Goal: Task Accomplishment & Management: Use online tool/utility

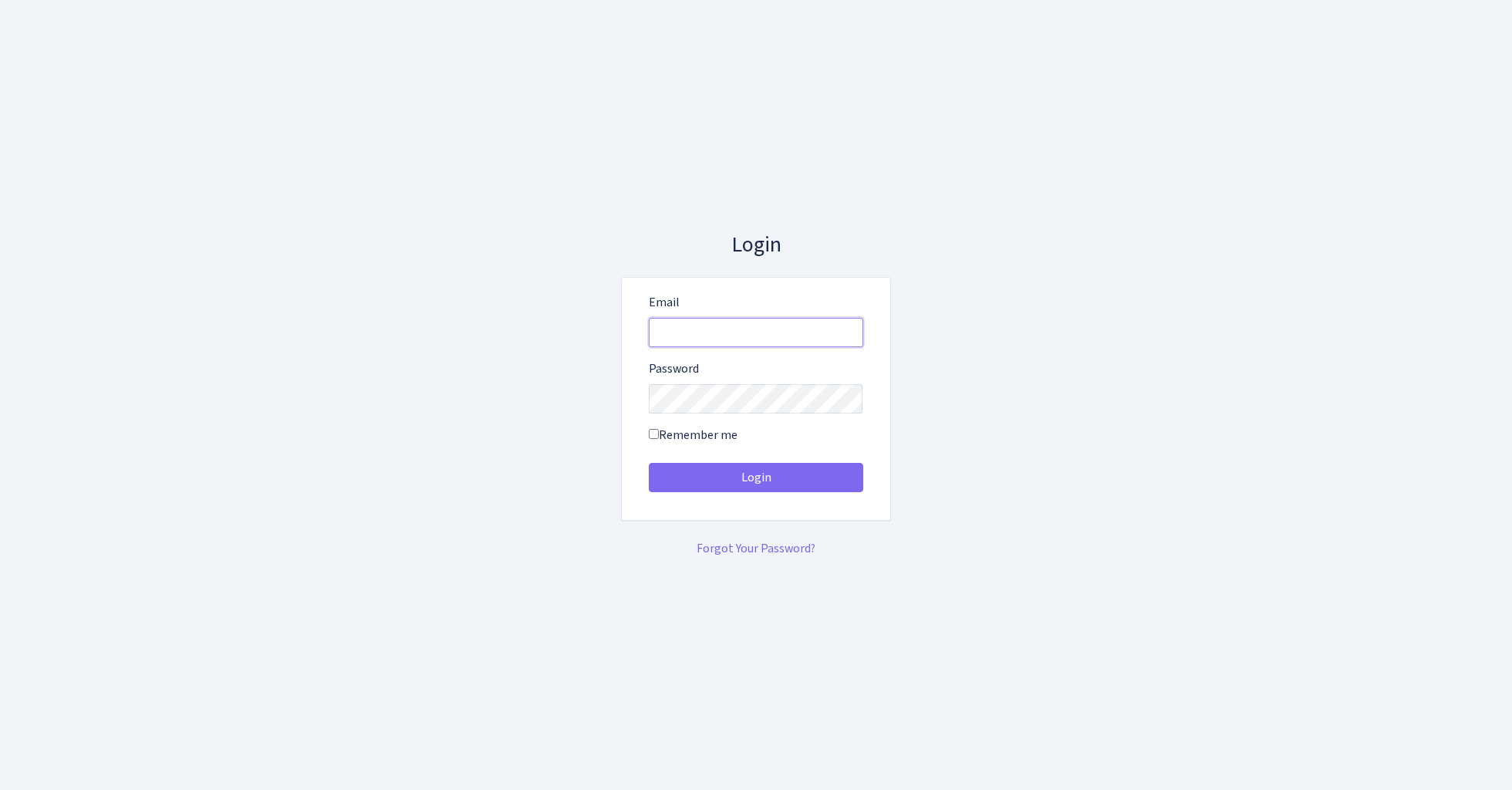
type input "[EMAIL_ADDRESS][DOMAIN_NAME]"
click at [755, 477] on button "Login" at bounding box center [756, 477] width 214 height 29
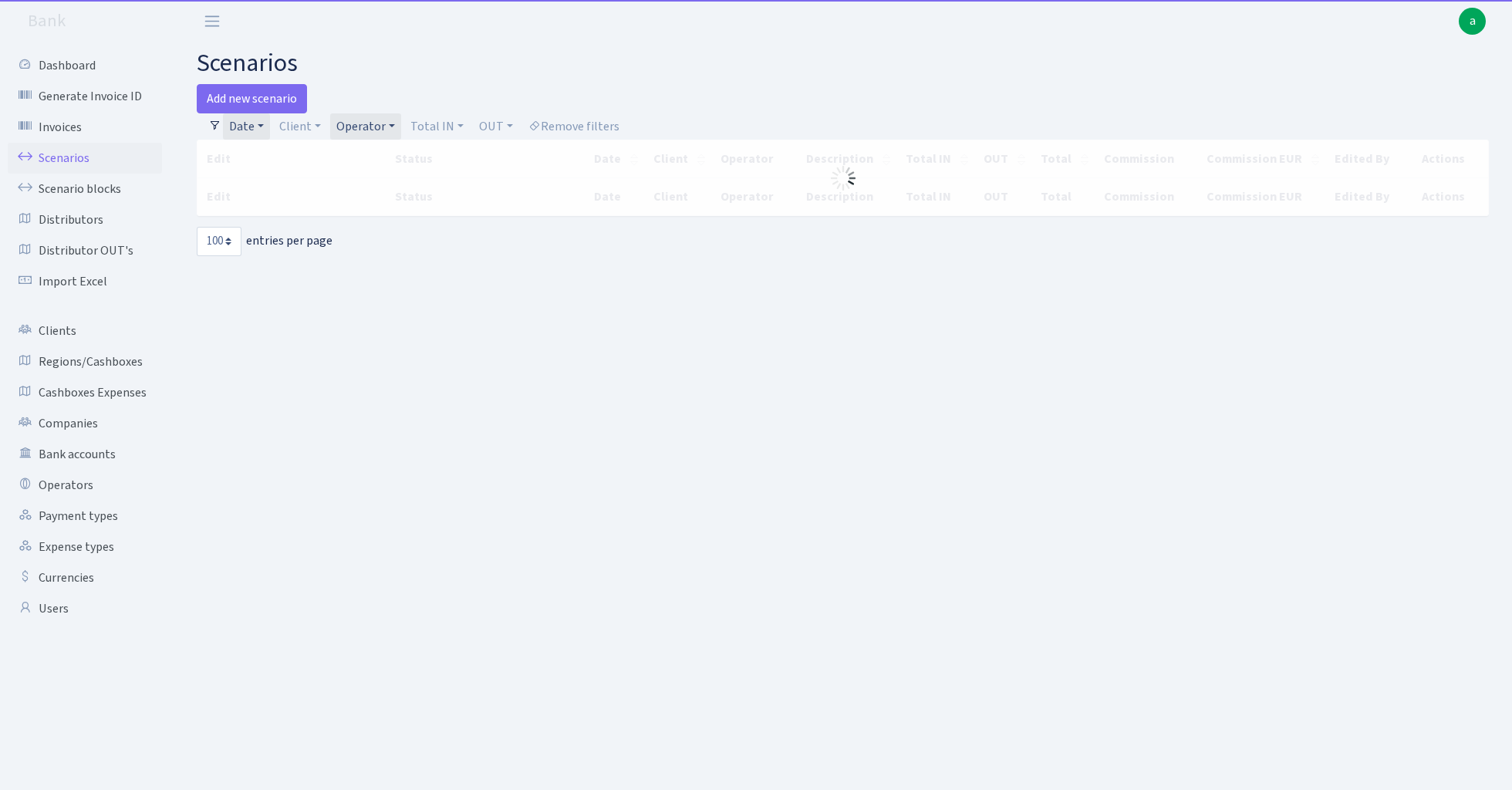
select select "100"
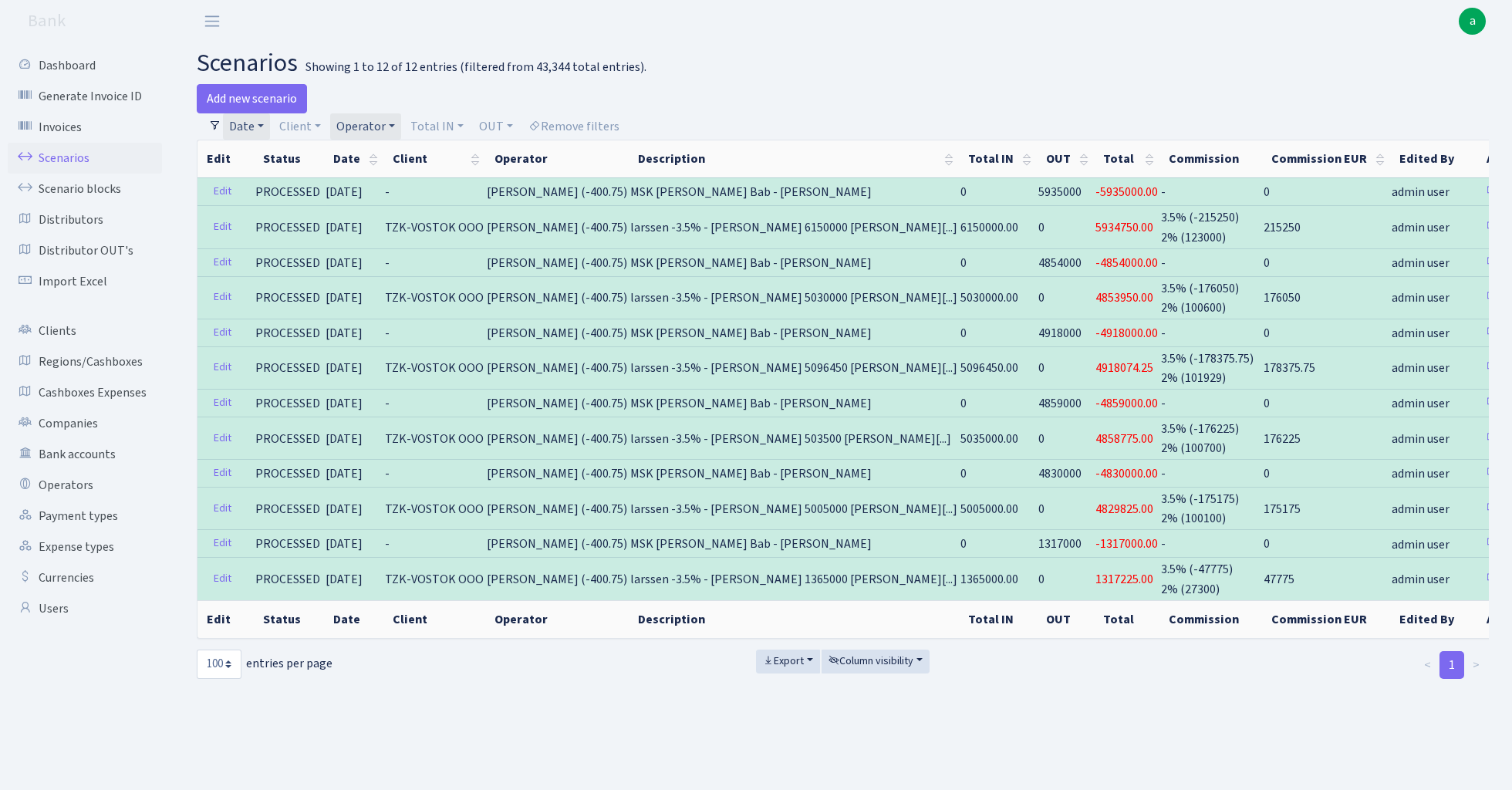
click at [381, 123] on link "Operator" at bounding box center [365, 126] width 71 height 26
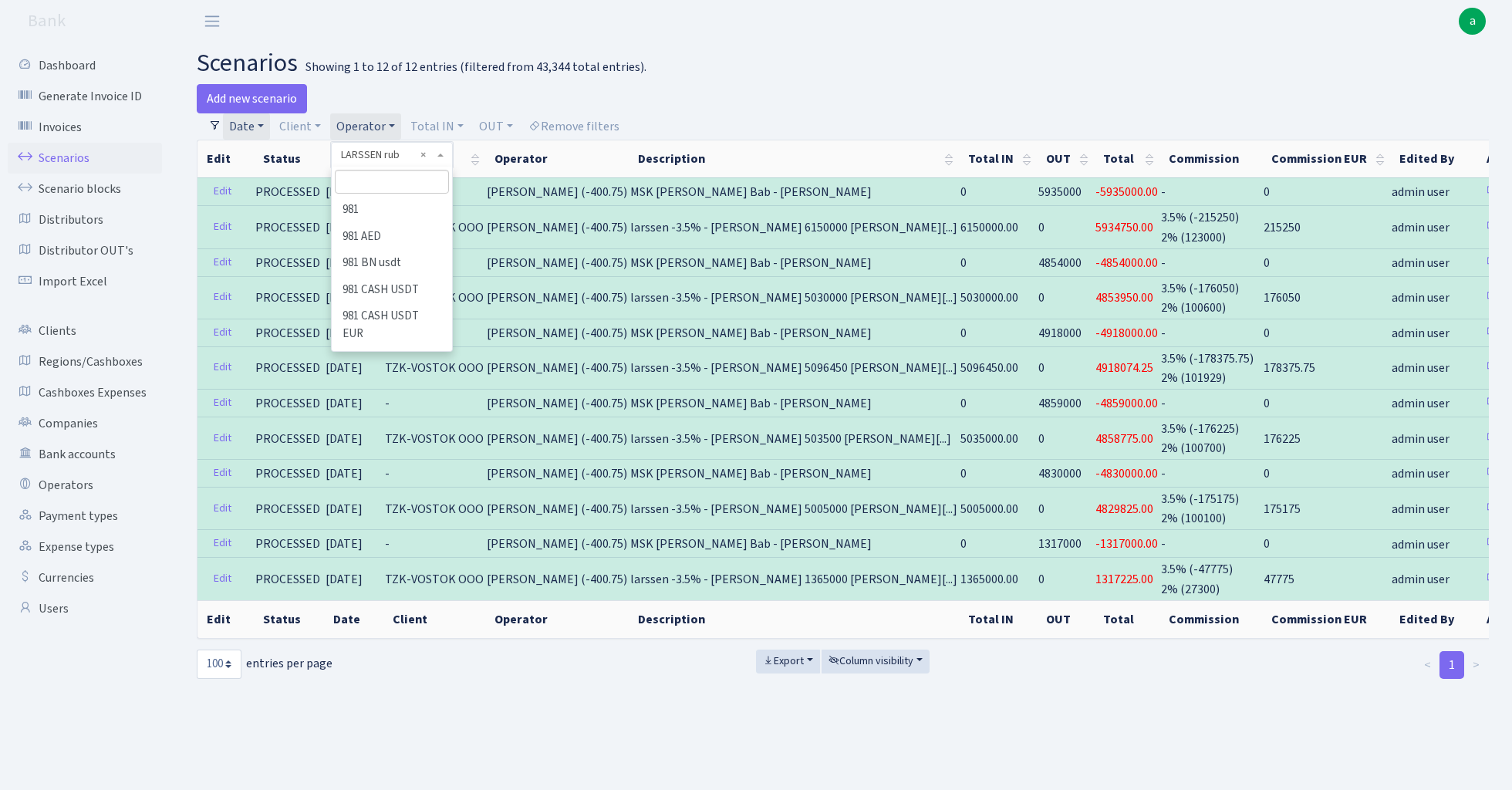
scroll to position [5119, 0]
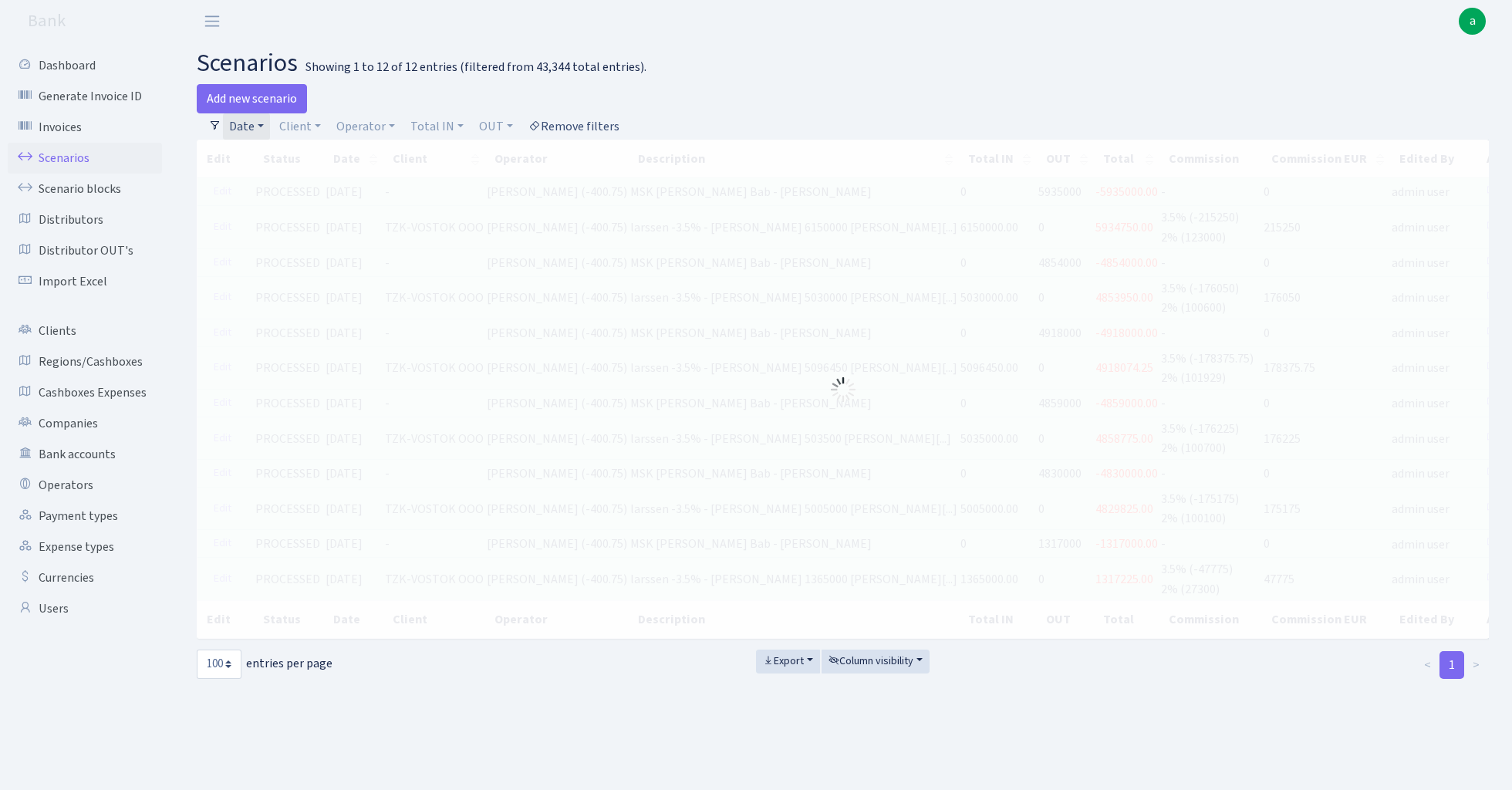
click at [580, 121] on link "Remove filters" at bounding box center [574, 126] width 104 height 26
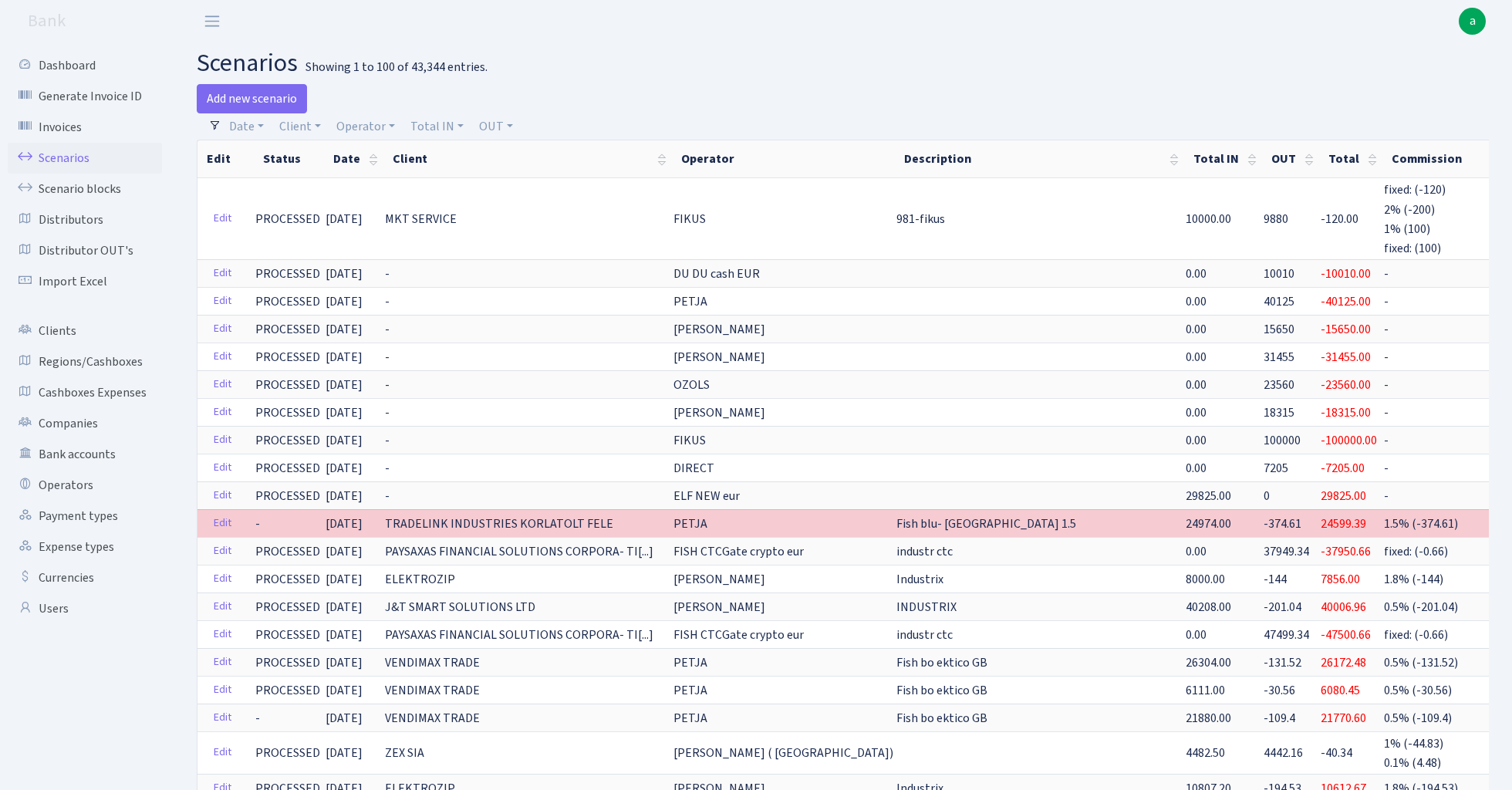
click at [671, 69] on h2 "scenarios Showing 1 to 100 of 43,344 entries." at bounding box center [842, 63] width 1292 height 29
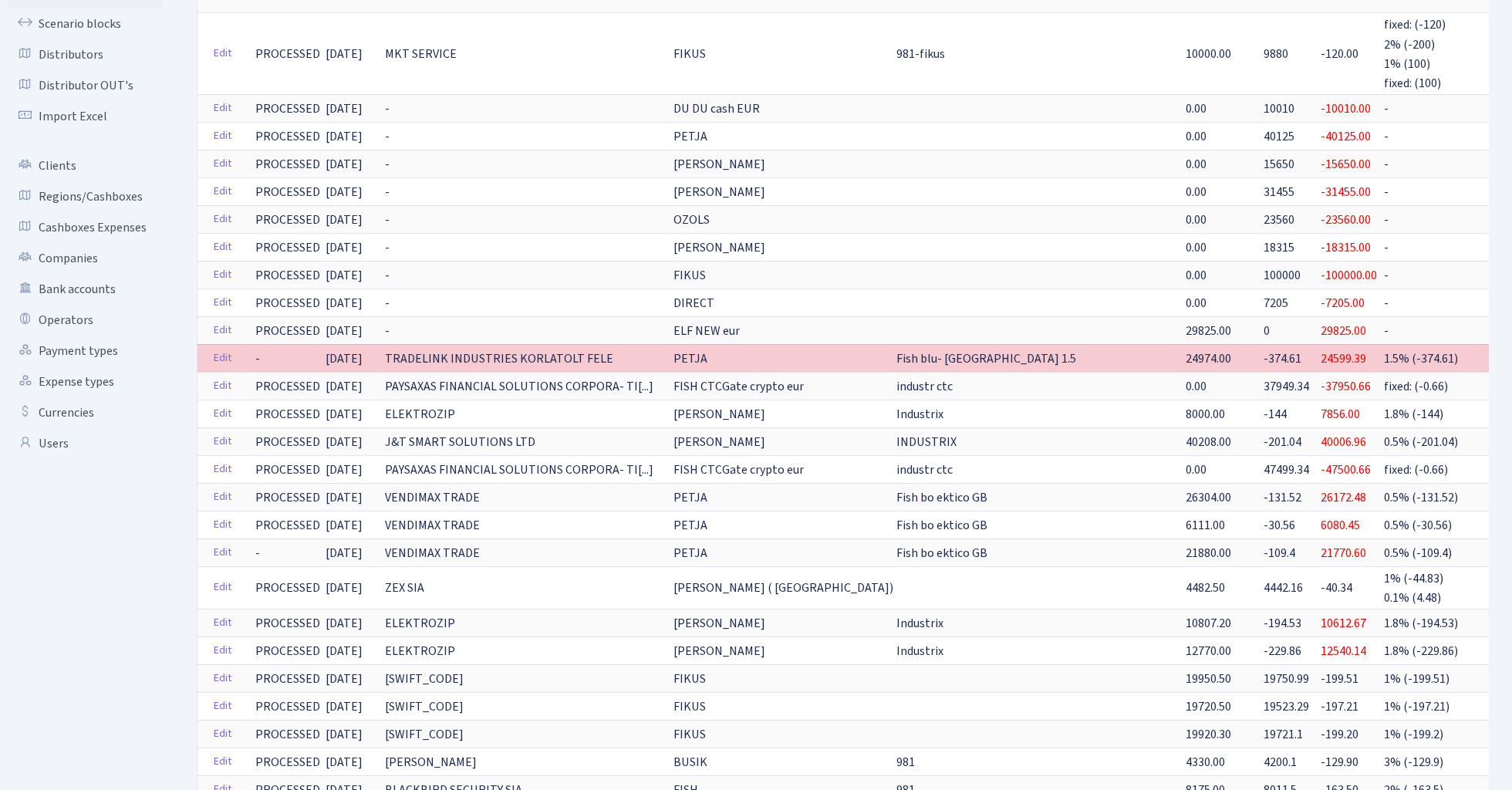
scroll to position [179, 0]
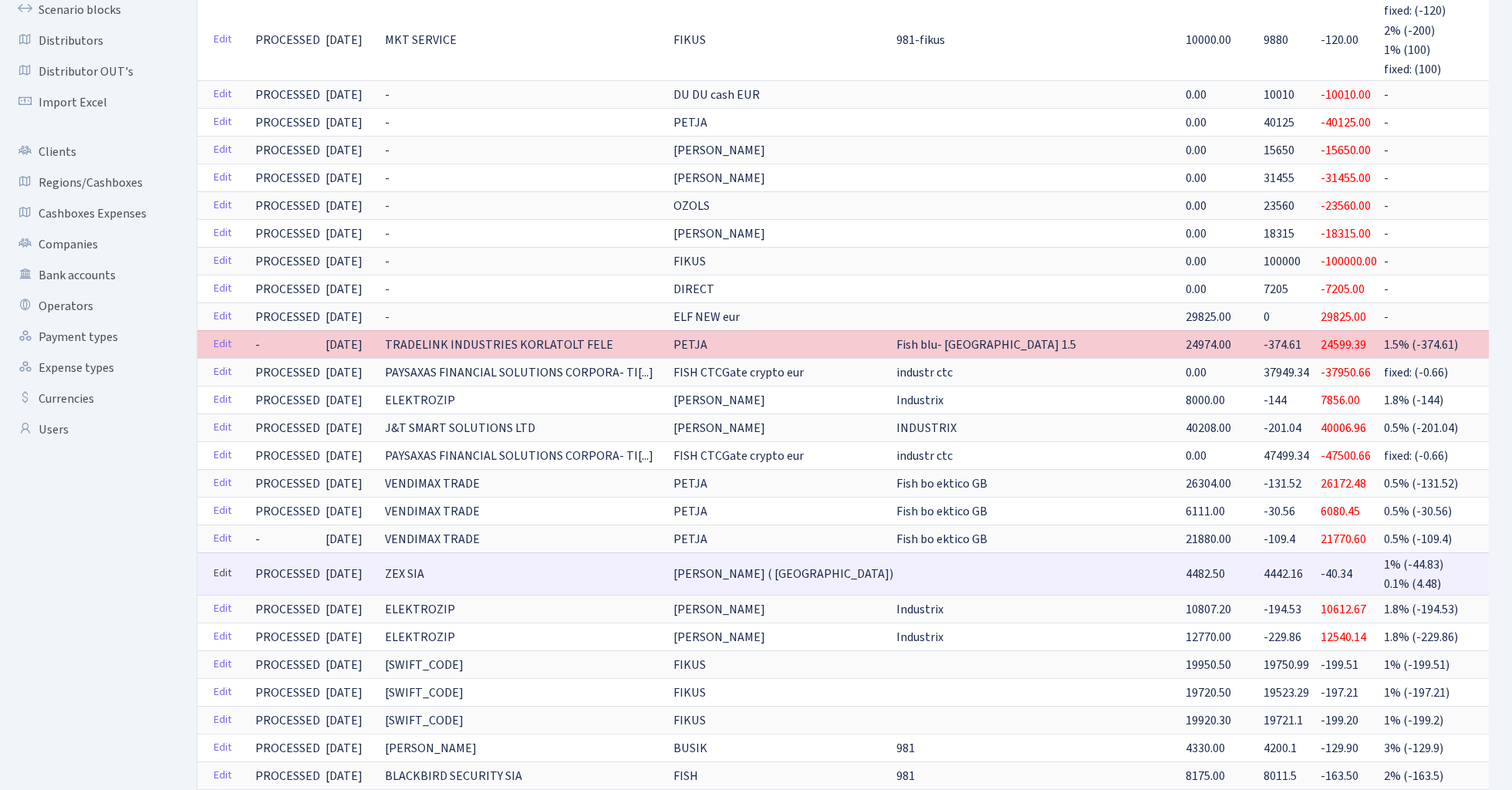
click at [221, 569] on link "Edit" at bounding box center [223, 573] width 32 height 24
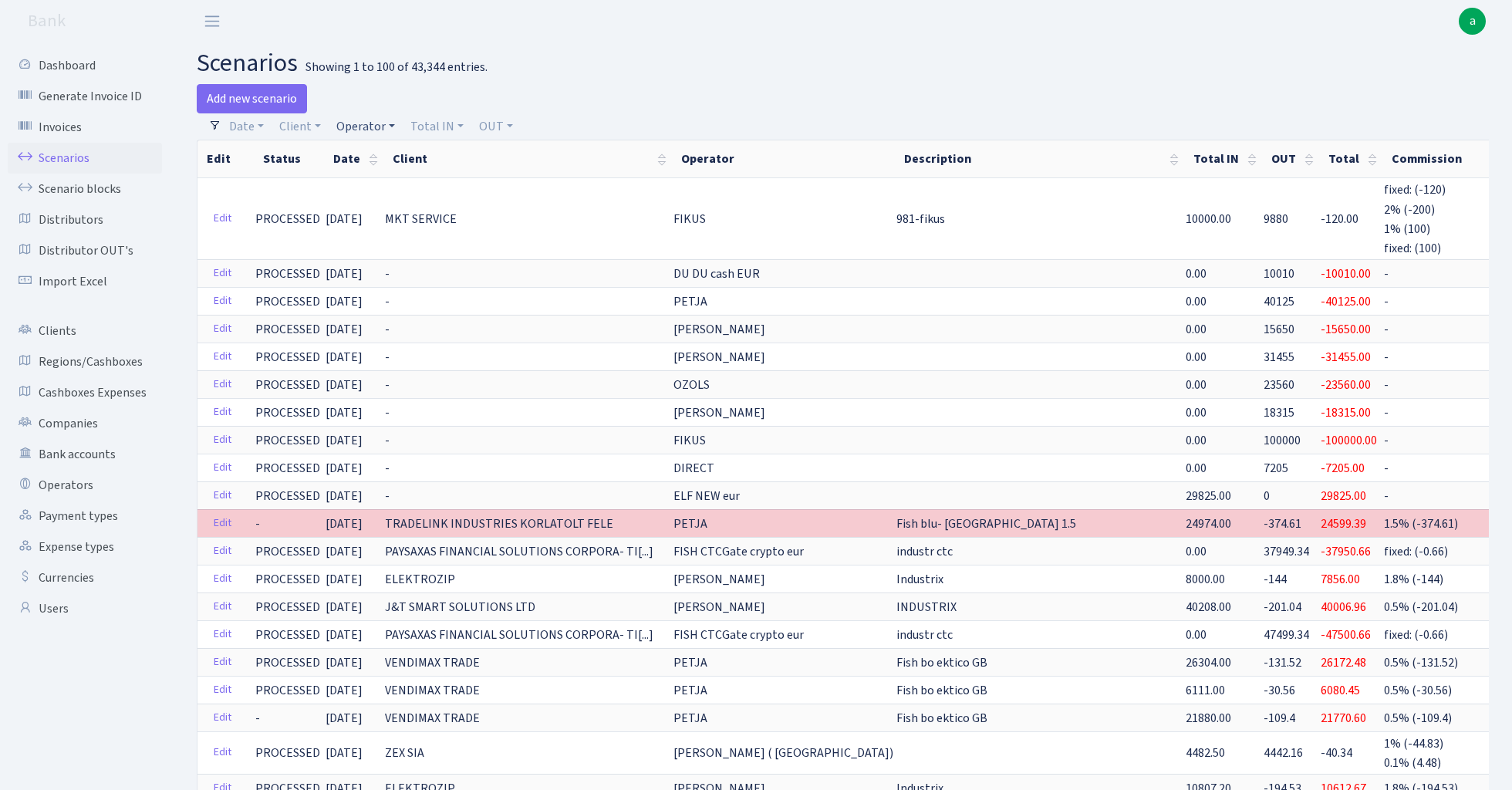
scroll to position [0, 0]
click at [368, 125] on link "Operator" at bounding box center [365, 126] width 71 height 26
click at [365, 186] on input "search" at bounding box center [391, 182] width 113 height 24
type input "petj"
click at [361, 213] on li "PETJA" at bounding box center [391, 210] width 116 height 27
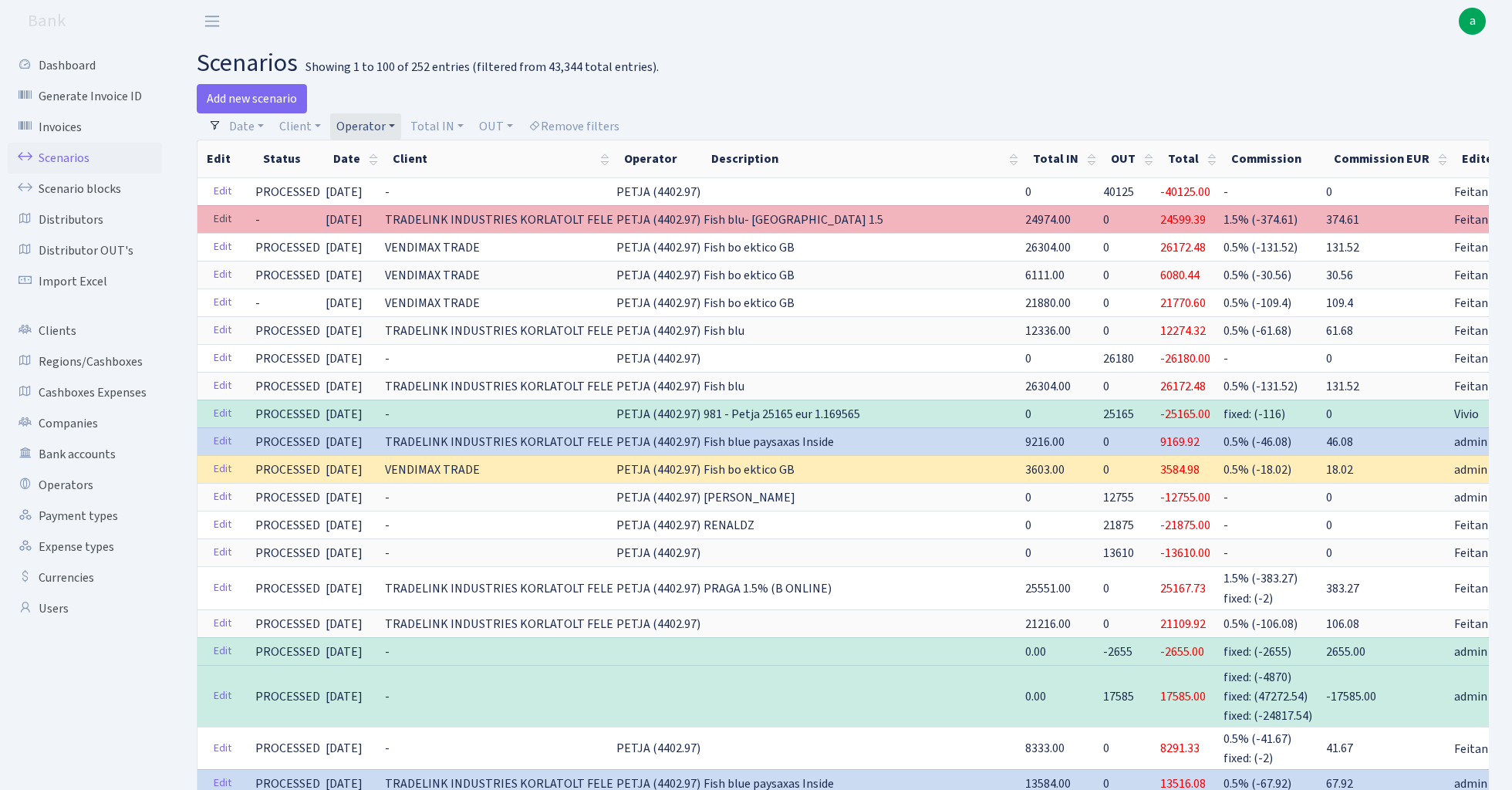
click at [217, 217] on link "Edit" at bounding box center [223, 220] width 32 height 24
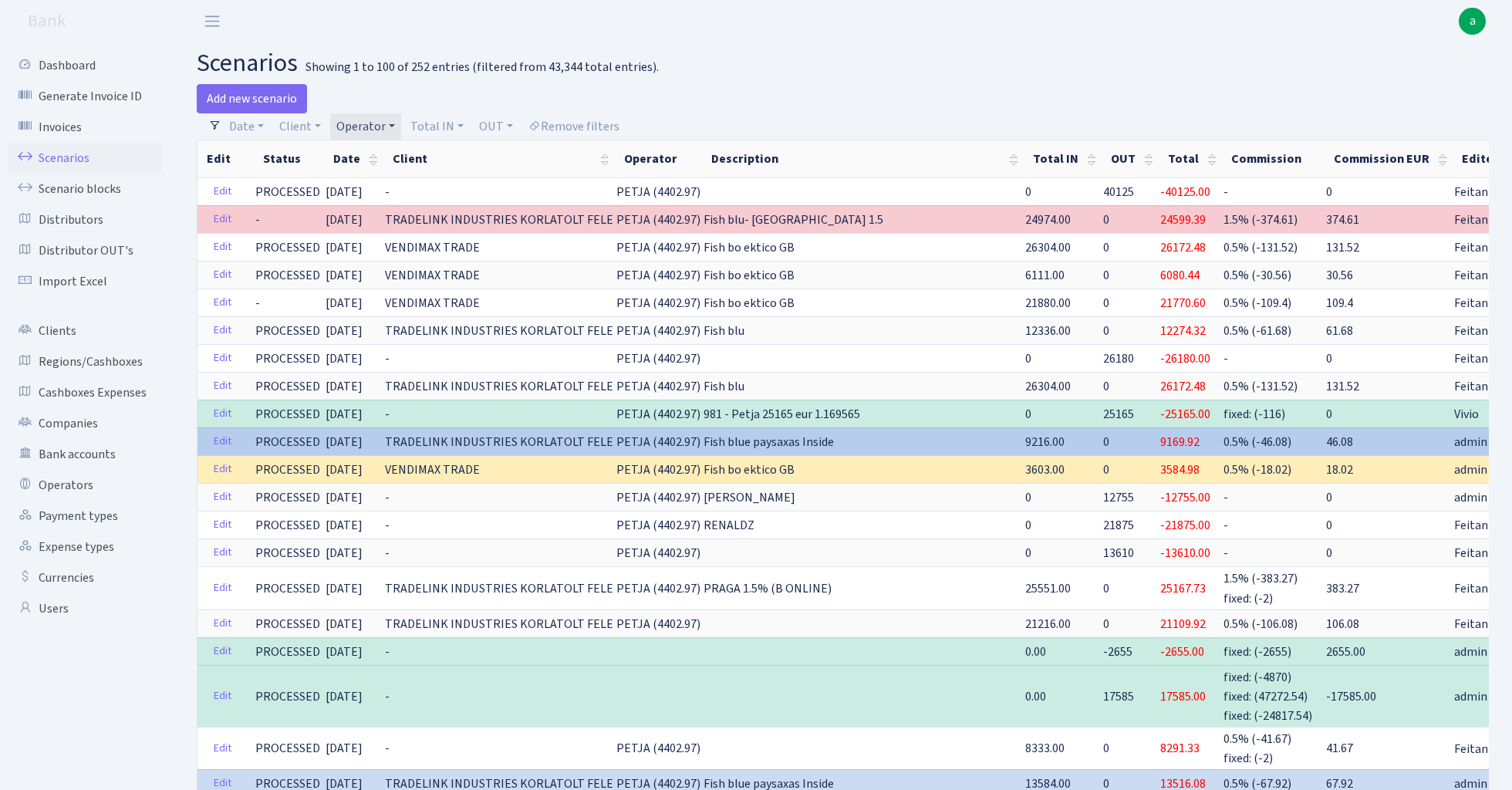
drag, startPoint x: 549, startPoint y: 417, endPoint x: 474, endPoint y: 429, distance: 76.0
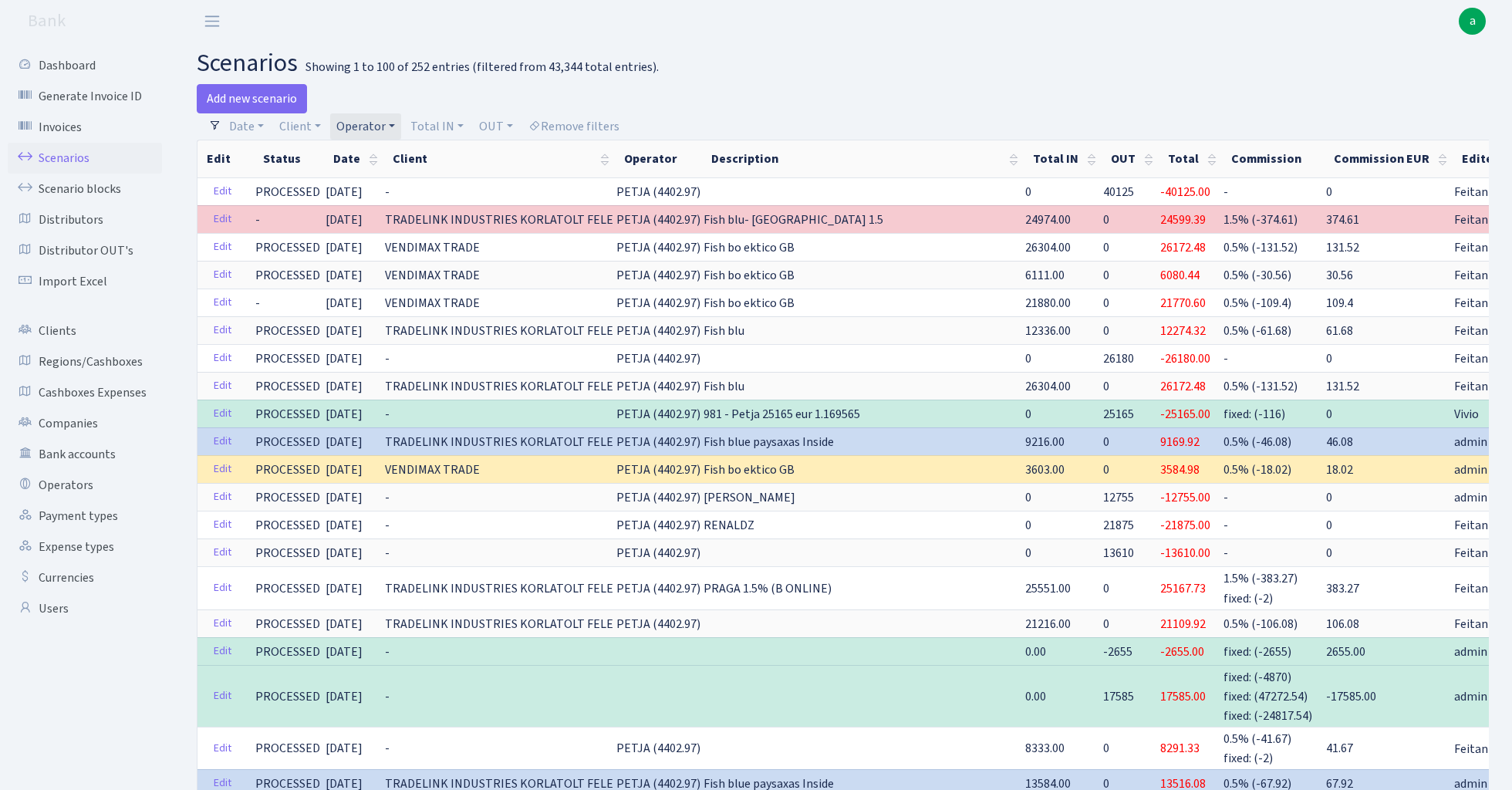
click at [932, 89] on div at bounding box center [1172, 99] width 658 height 29
click at [384, 125] on link "Operator" at bounding box center [365, 126] width 71 height 26
click at [377, 179] on input "search" at bounding box center [391, 182] width 113 height 24
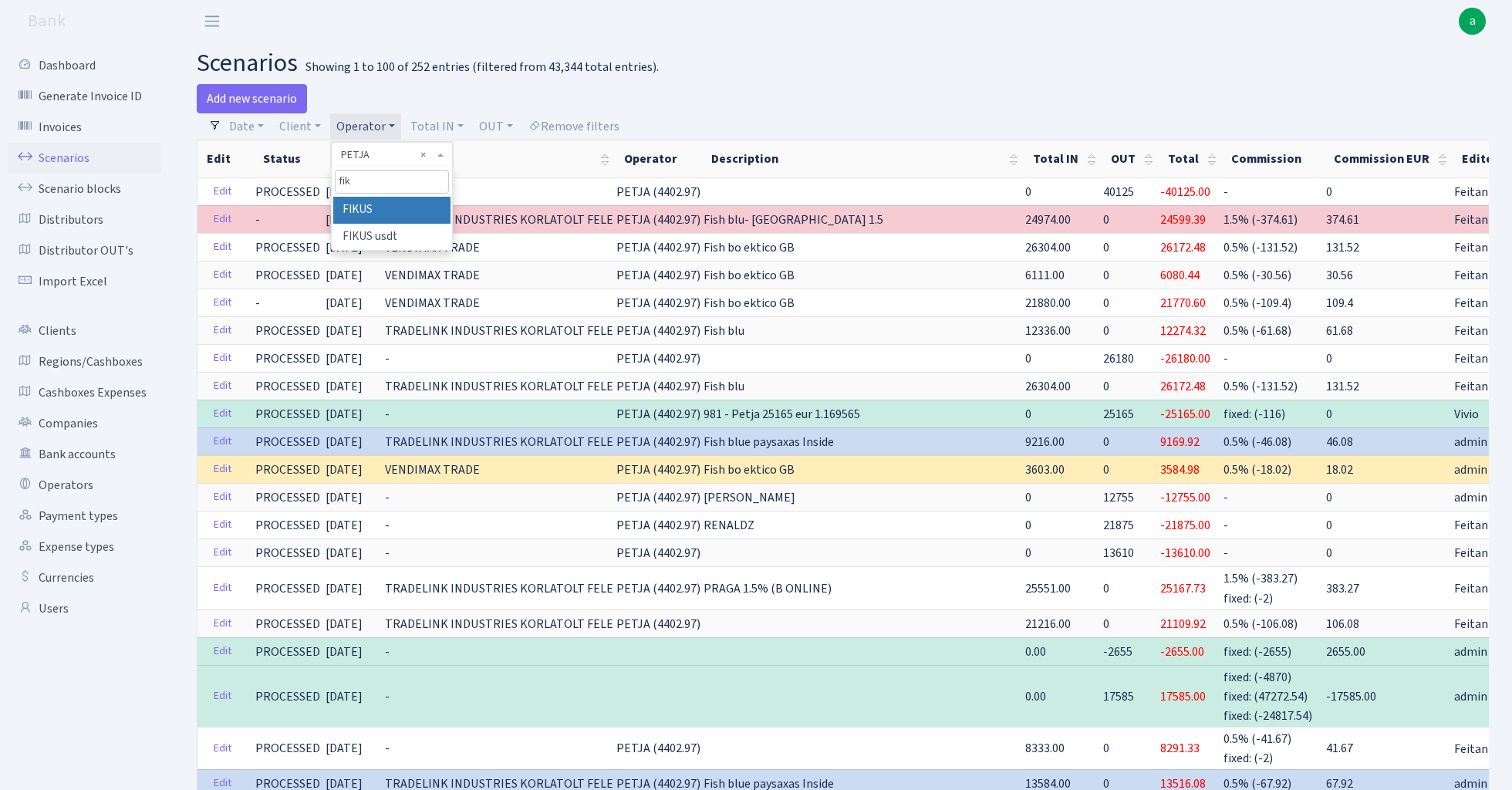
type input "fik"
click at [382, 205] on li "FIKUS" at bounding box center [391, 210] width 116 height 27
drag, startPoint x: 756, startPoint y: 41, endPoint x: 767, endPoint y: 57, distance: 19.4
click at [767, 57] on h2 "scenarios Showing 1 to 100 of 252 entries (filtered from 43,344 total entries)." at bounding box center [842, 63] width 1292 height 29
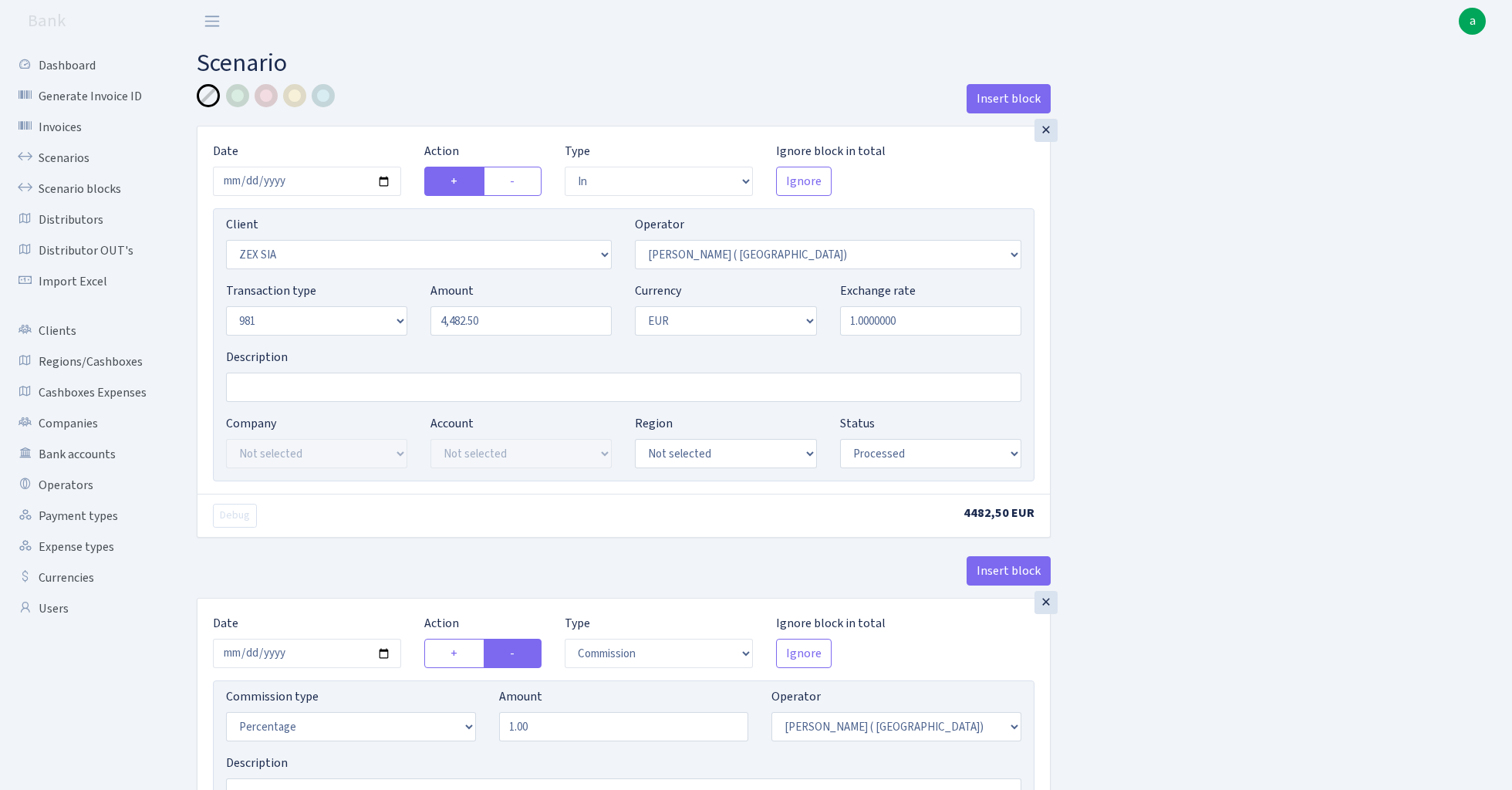
select select "in"
select select "3316"
select select "131"
select select "8"
select select "1"
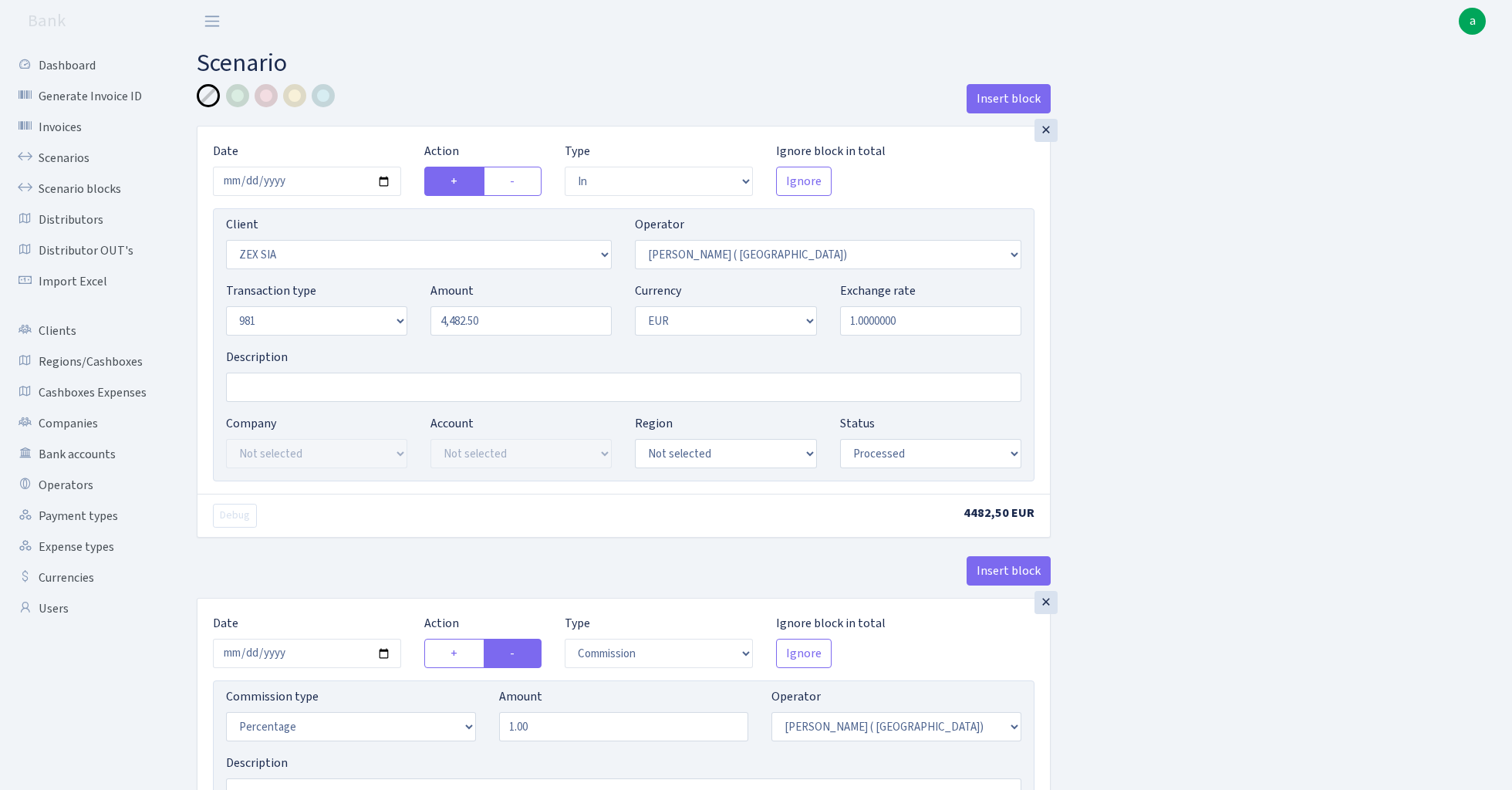
select select "processed"
select select "commission"
select select "131"
select select "processed"
select select "commission"
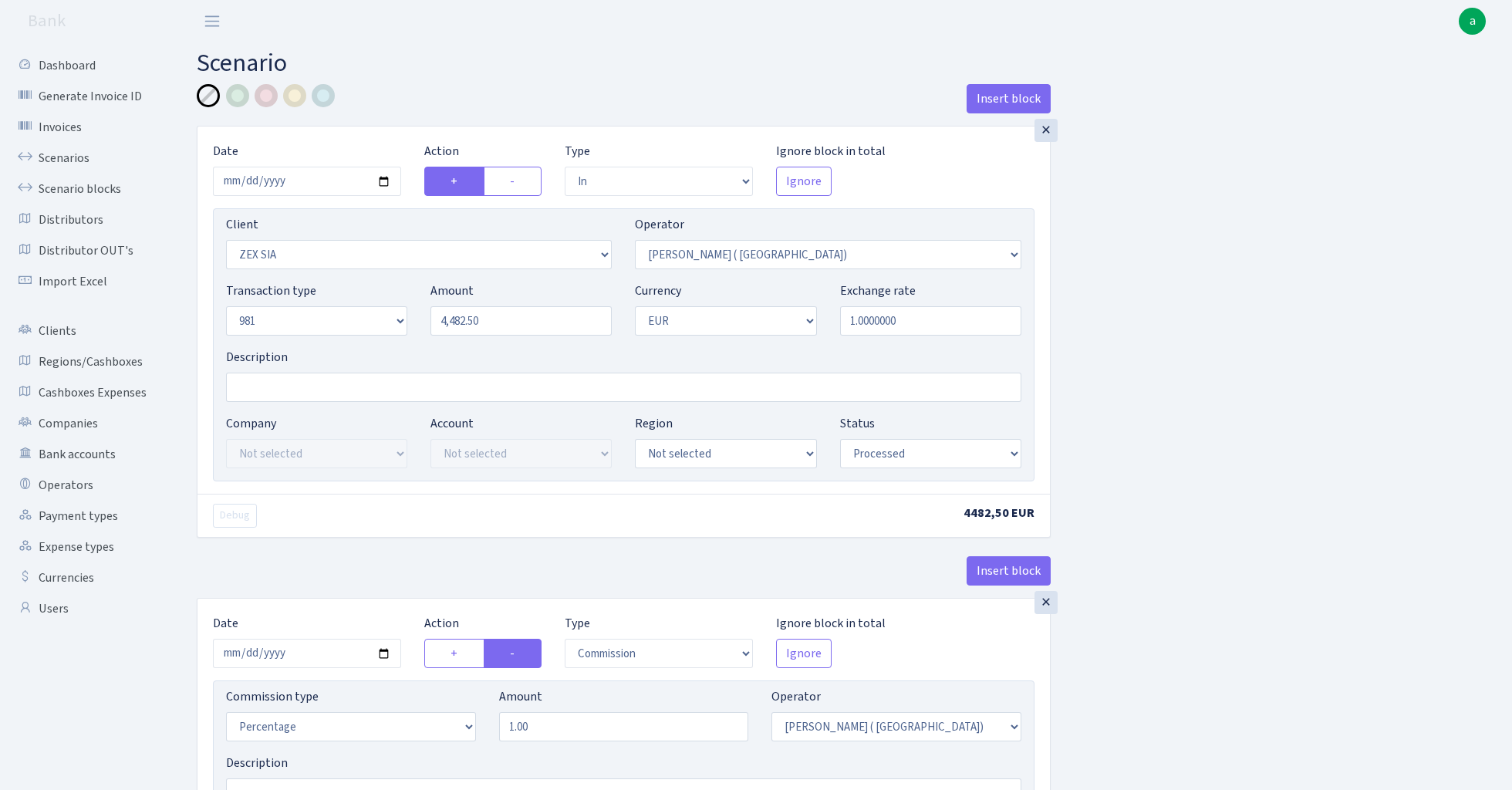
select select "118"
select select "processed"
select select "out"
select select "342"
select select "61"
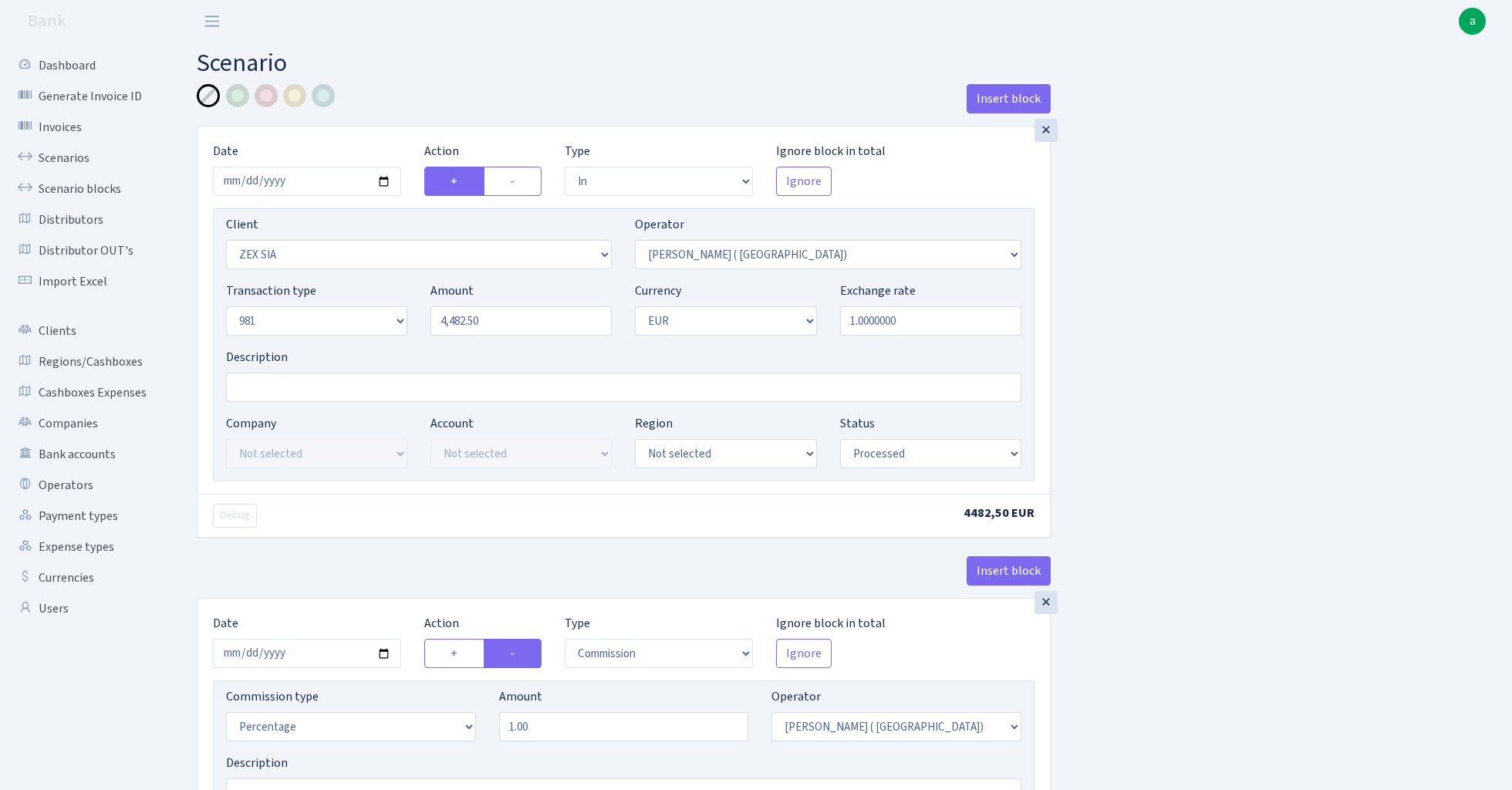
select select "1"
select select "processed"
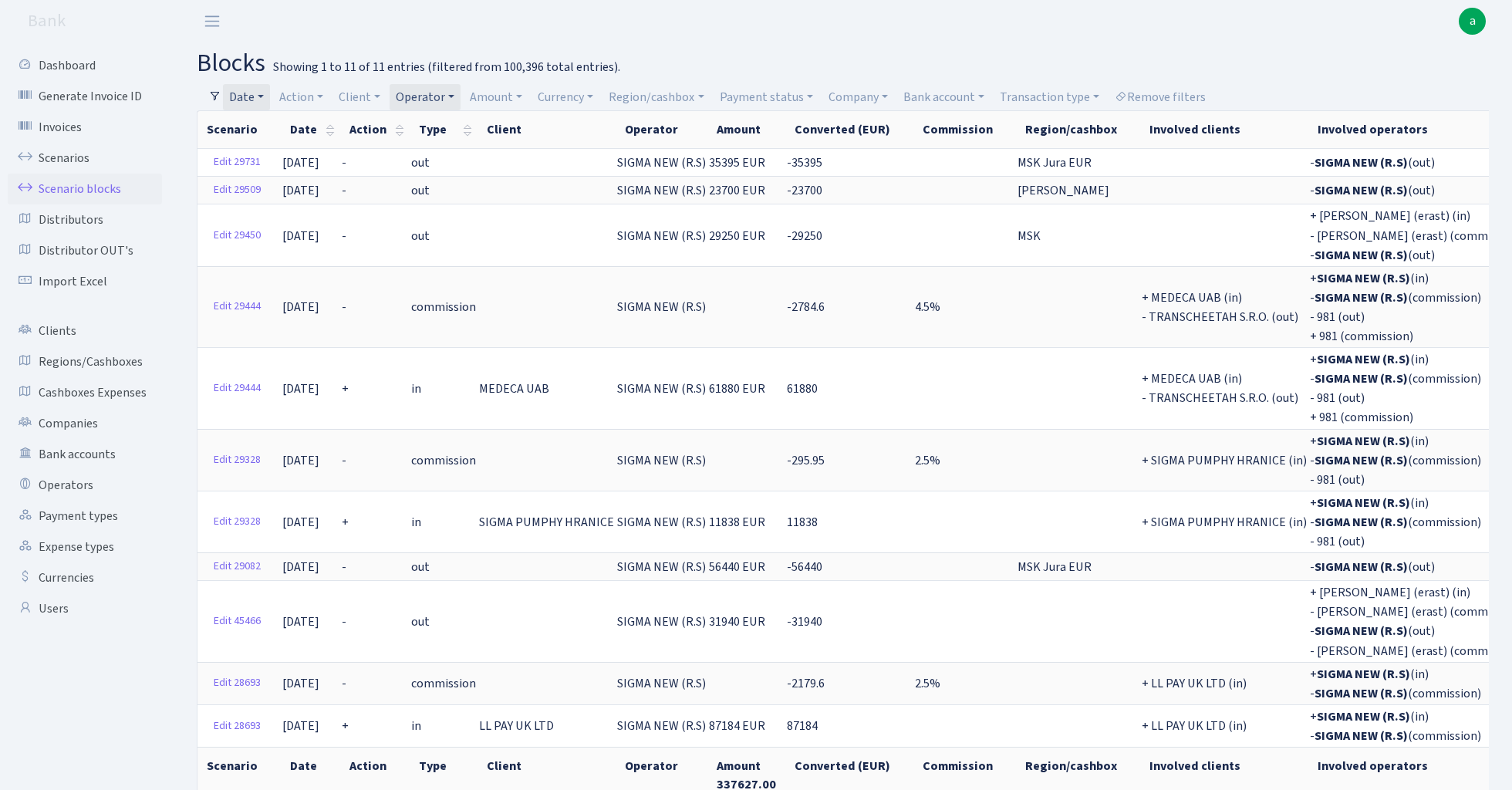
select select "100"
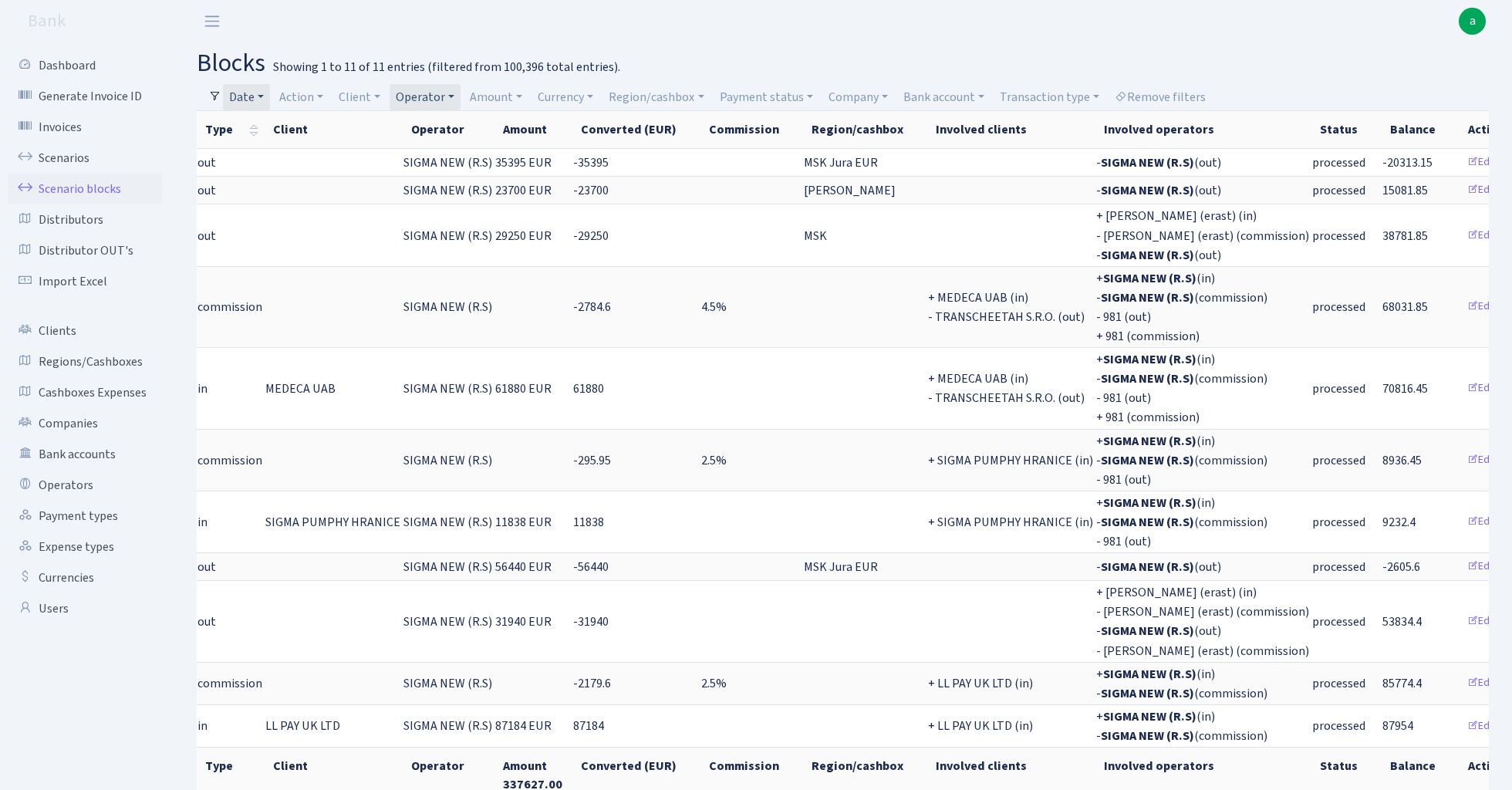
click at [444, 103] on link "Operator" at bounding box center [424, 97] width 71 height 26
click at [451, 156] on input "search" at bounding box center [451, 152] width 113 height 24
type input "petj"
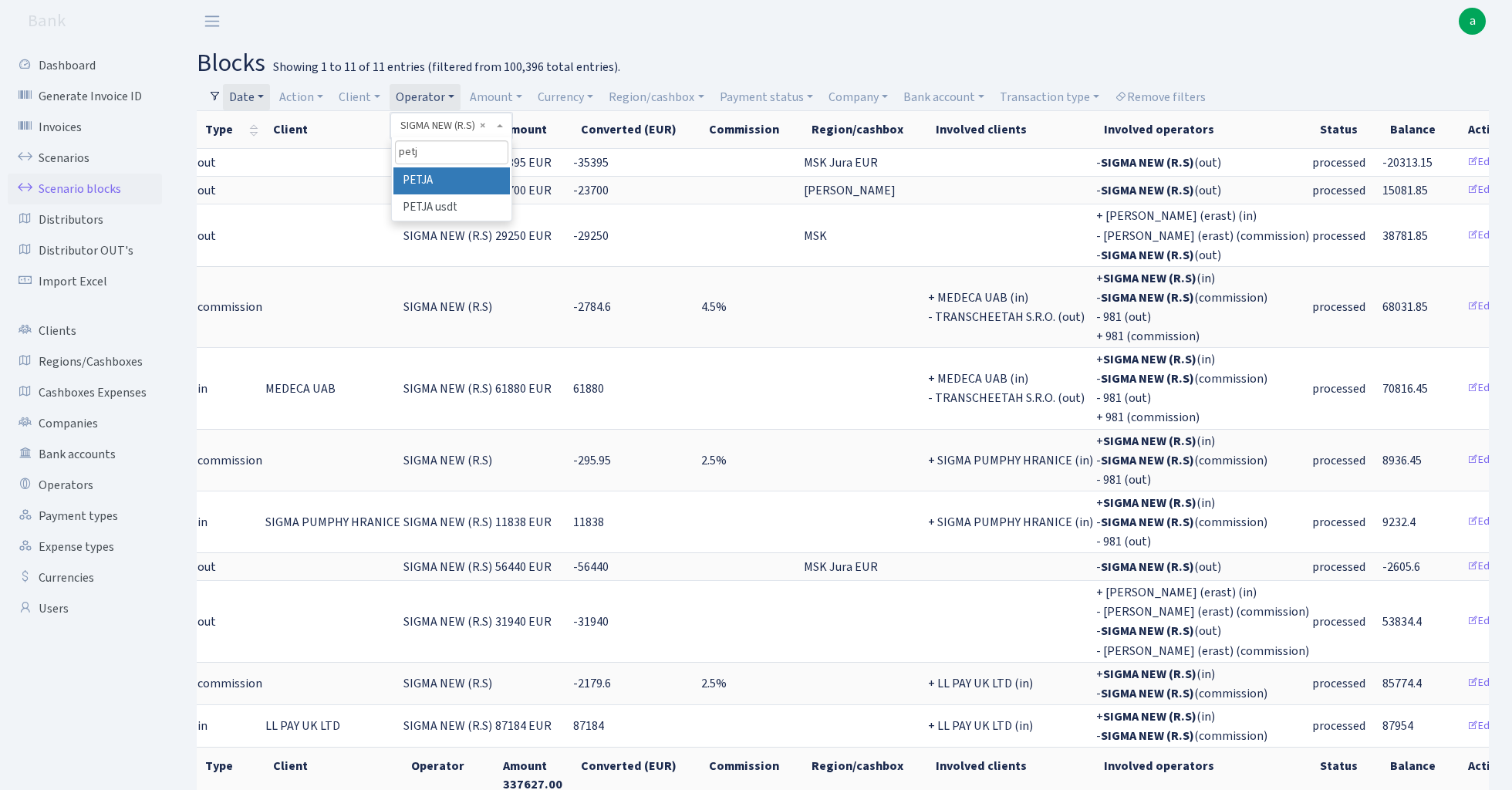
click at [457, 181] on li "PETJA" at bounding box center [451, 181] width 116 height 27
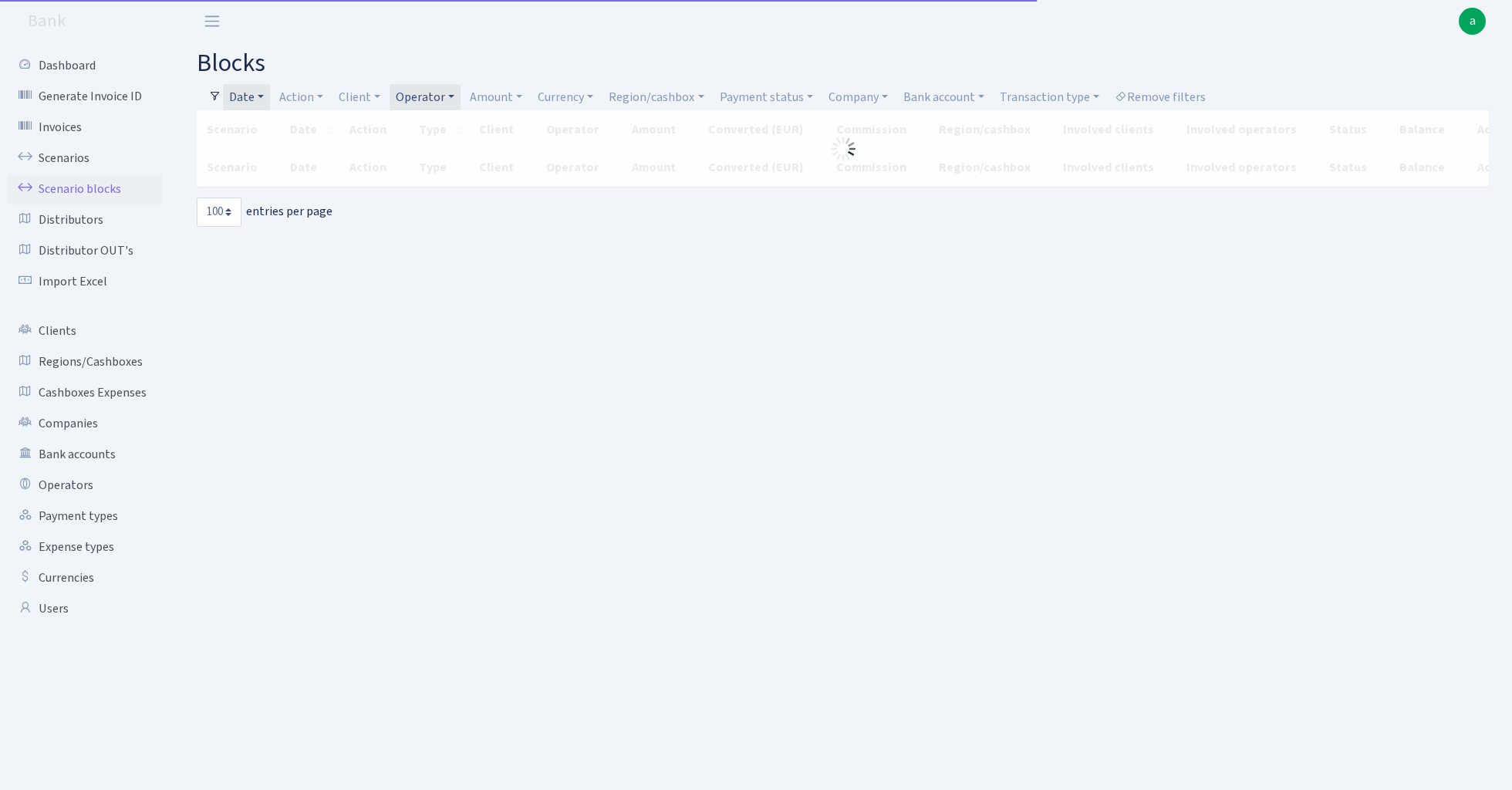
select select "100"
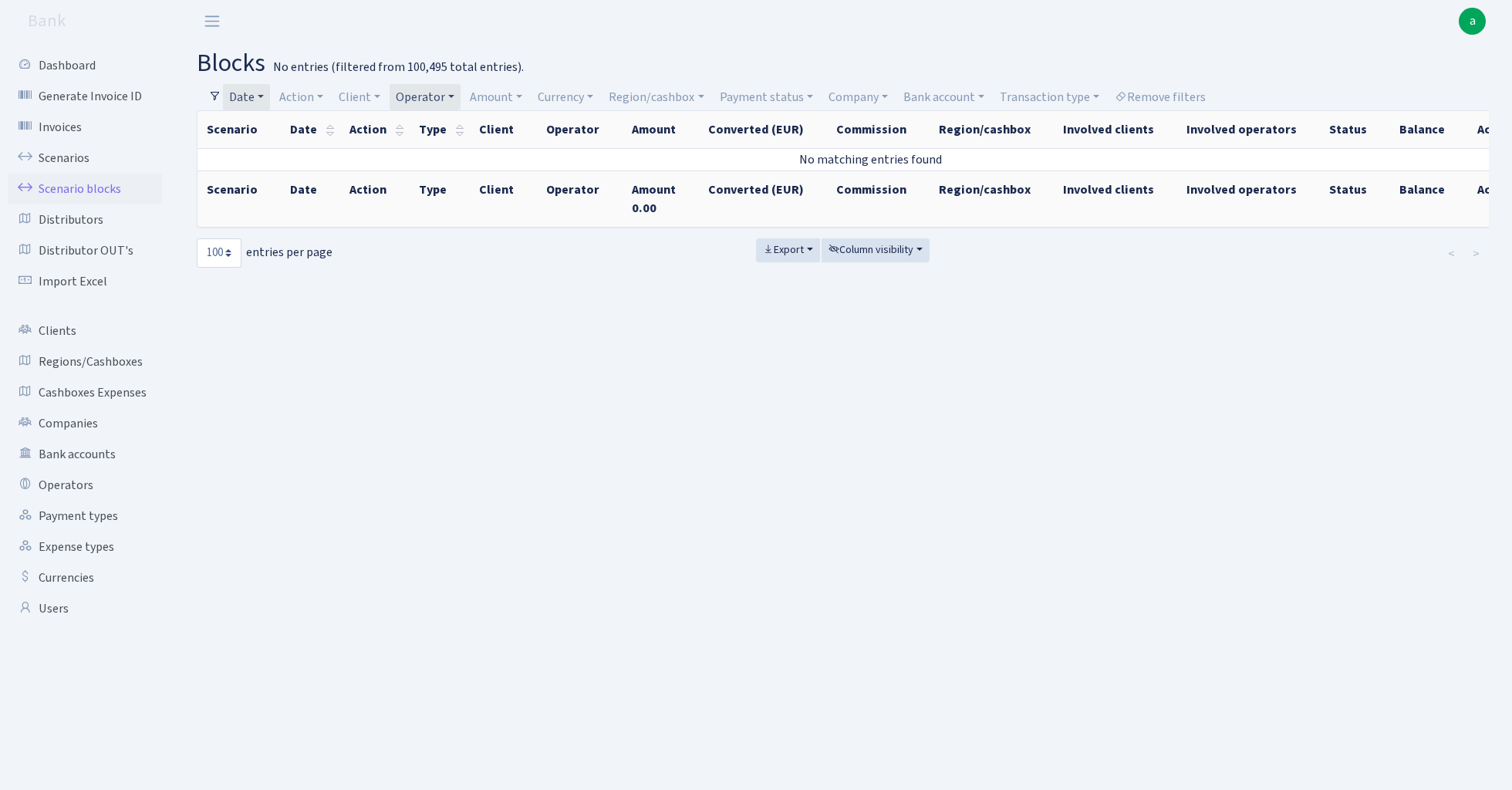
click at [262, 97] on link "Date" at bounding box center [246, 97] width 47 height 26
click at [456, 136] on link at bounding box center [454, 127] width 33 height 29
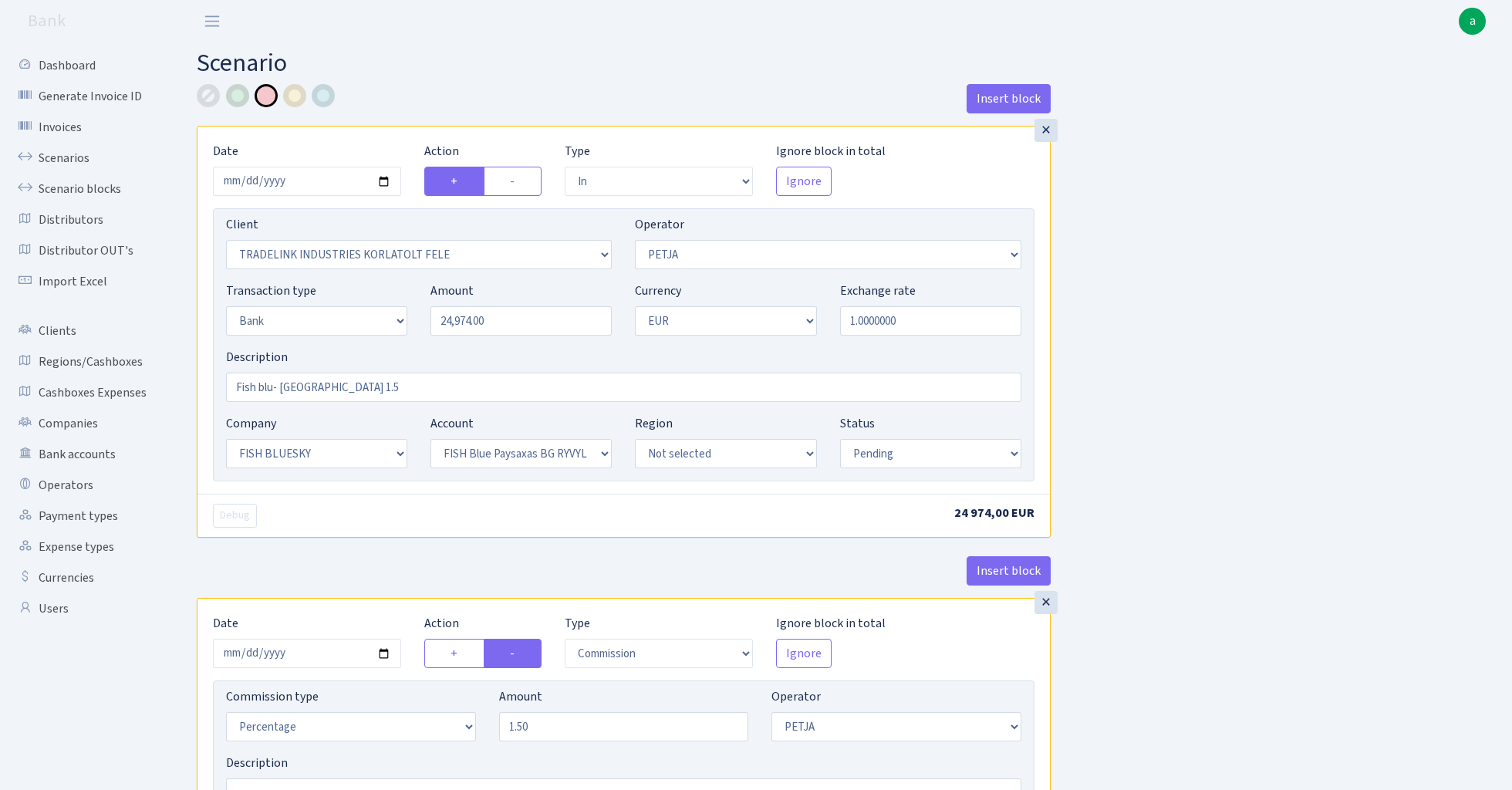
select select "in"
select select "3051"
select select "392"
select select "2"
select select "1"
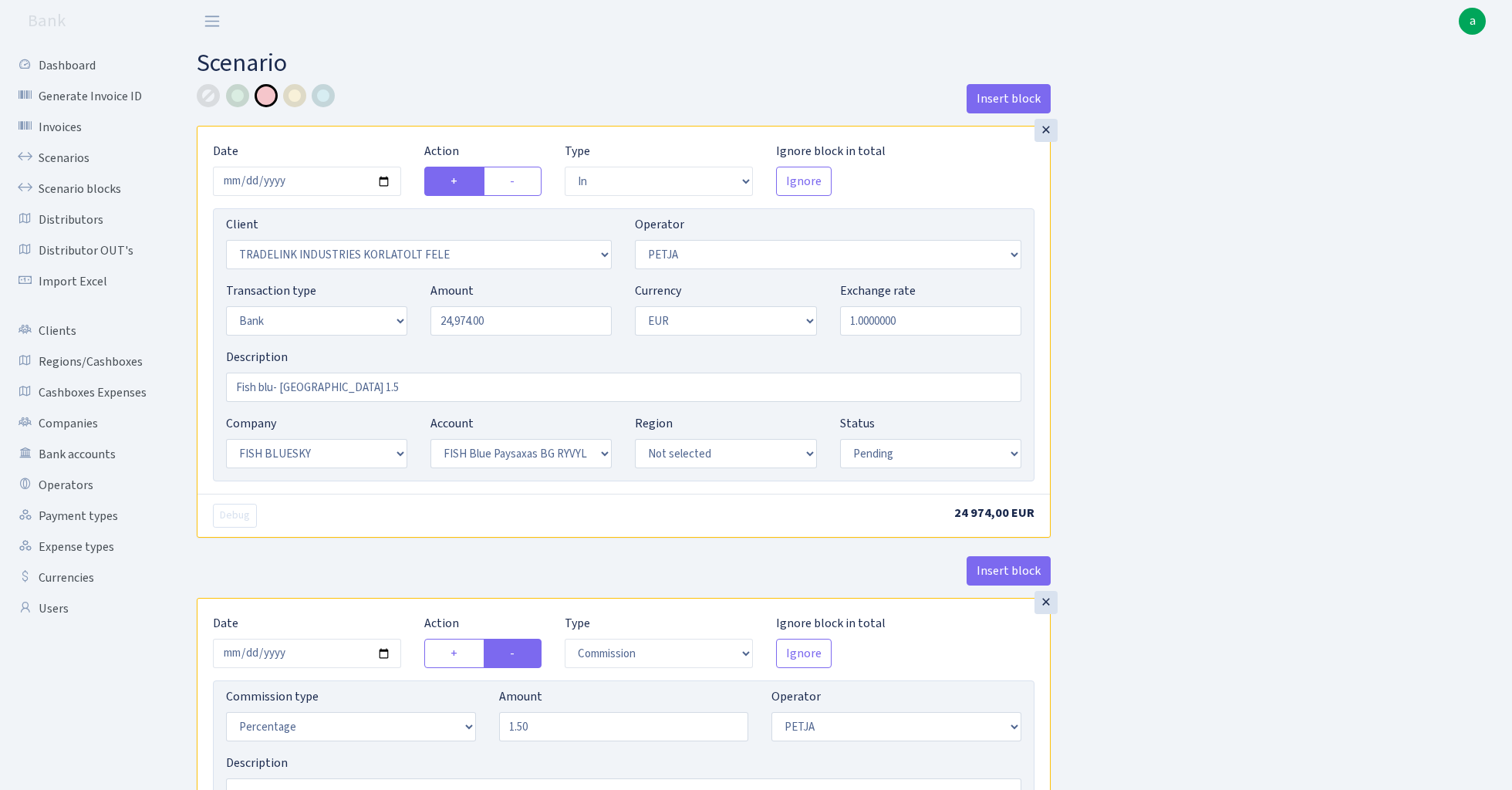
select select "23"
select select "68"
select select "pending"
select select "commission"
select select "392"
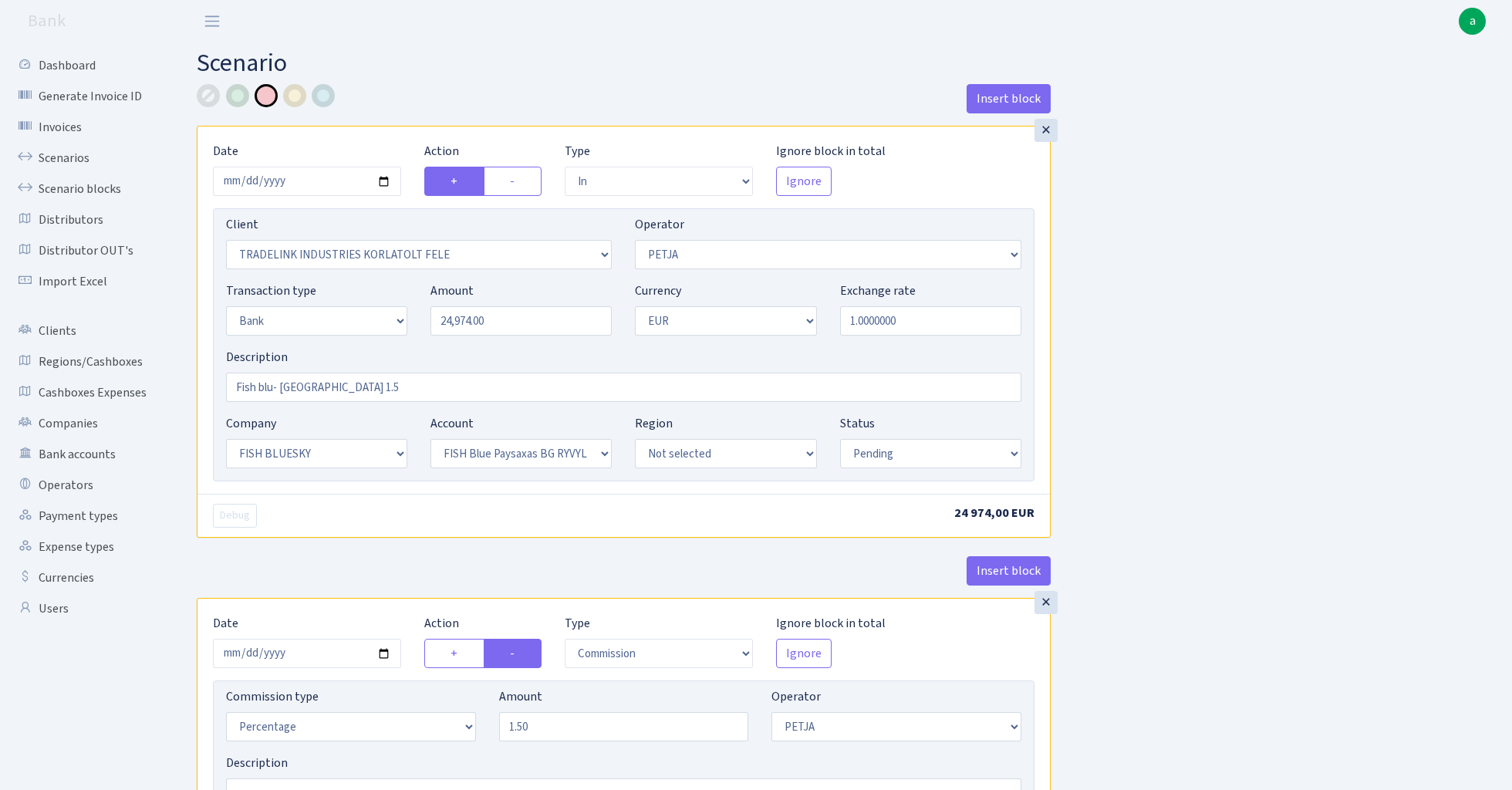
select select "pending"
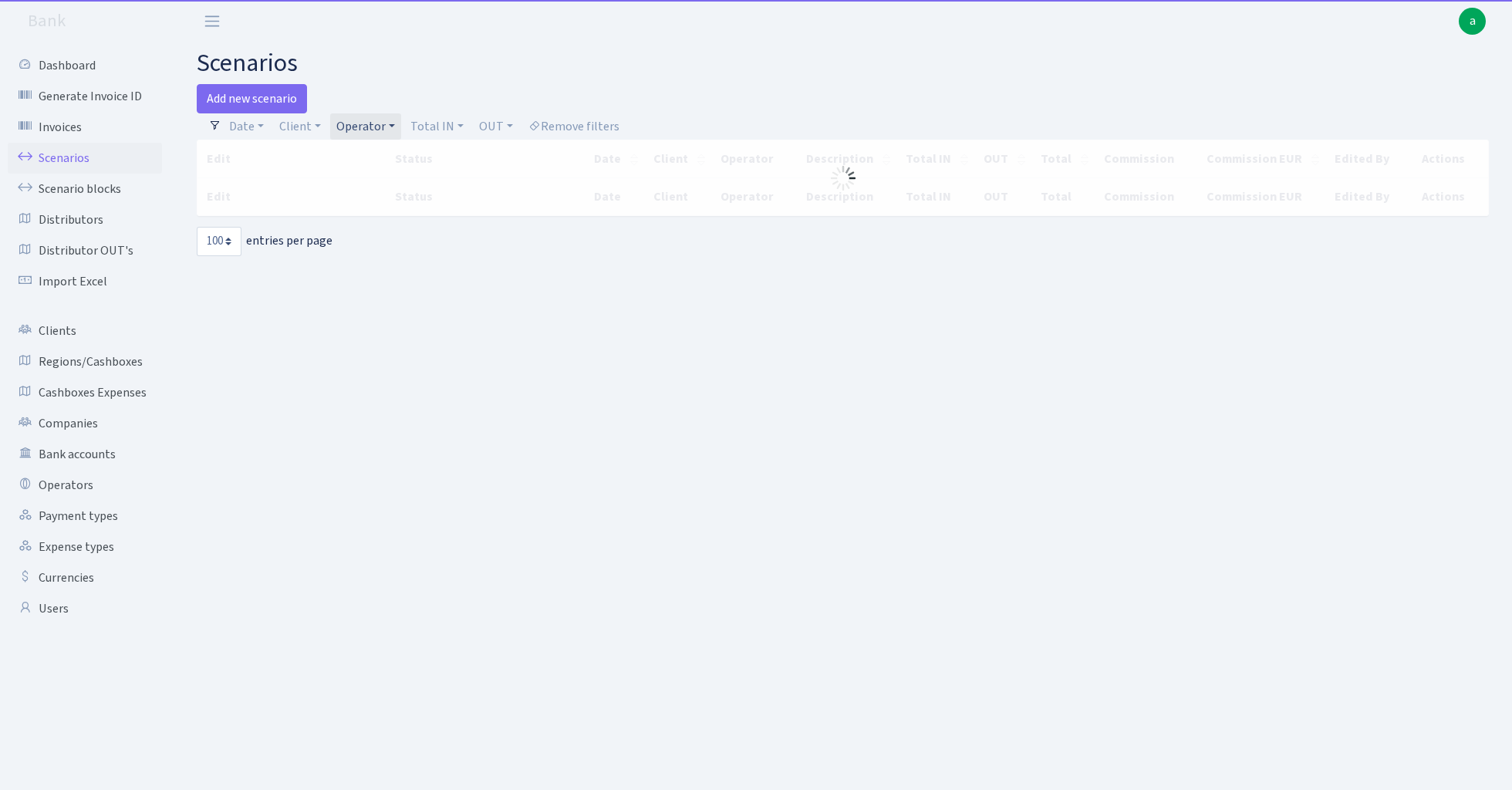
select select "100"
